Goal: Task Accomplishment & Management: Use online tool/utility

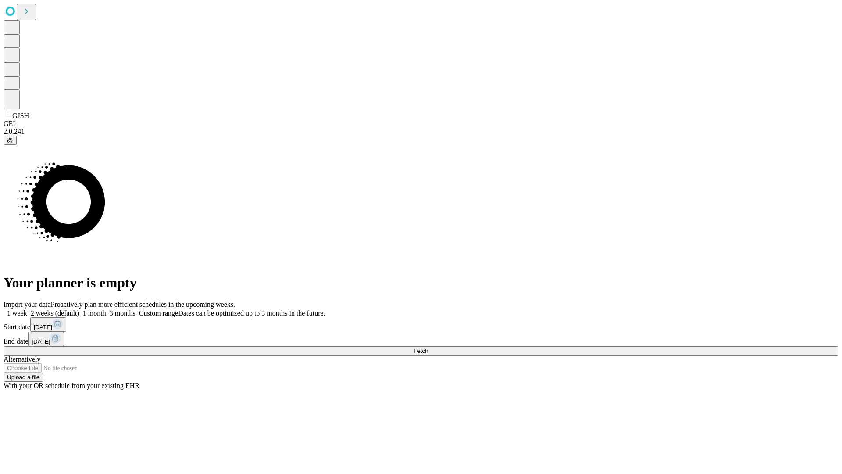
click at [428, 347] on span "Fetch" at bounding box center [421, 350] width 14 height 7
